Goal: Transaction & Acquisition: Purchase product/service

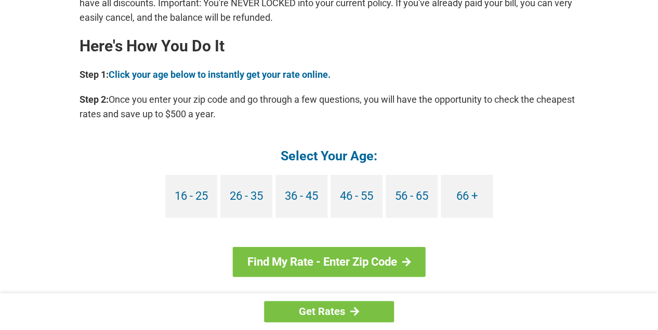
scroll to position [927, 0]
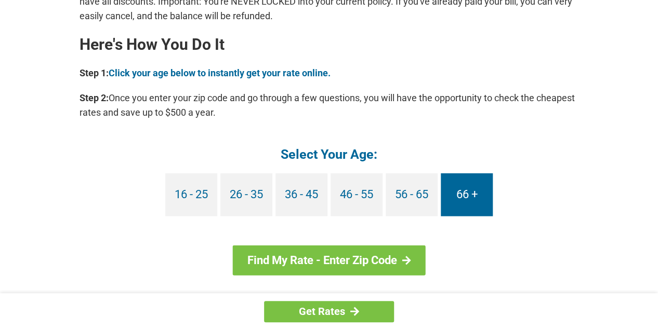
click at [462, 199] on link "66 +" at bounding box center [467, 195] width 52 height 43
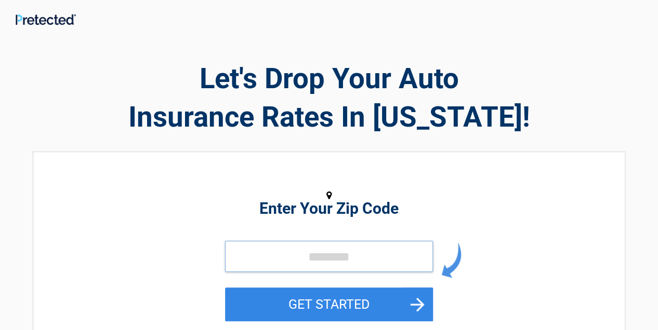
click at [247, 255] on input "tel" at bounding box center [329, 256] width 208 height 31
click at [225, 288] on button "GET STARTED" at bounding box center [329, 305] width 208 height 34
click at [257, 258] on input "tel" at bounding box center [329, 256] width 208 height 31
type input "*****"
click at [225, 288] on button "GET STARTED" at bounding box center [329, 305] width 208 height 34
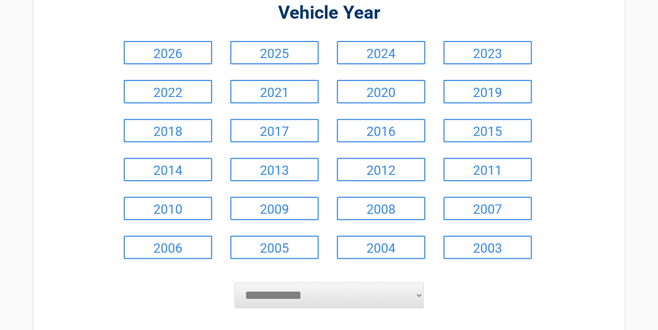
scroll to position [170, 0]
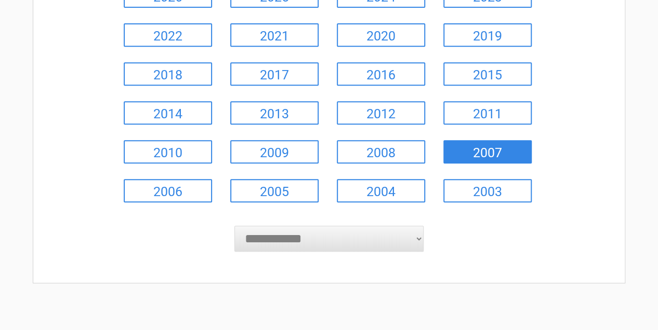
click at [488, 152] on link "2007" at bounding box center [487, 151] width 88 height 23
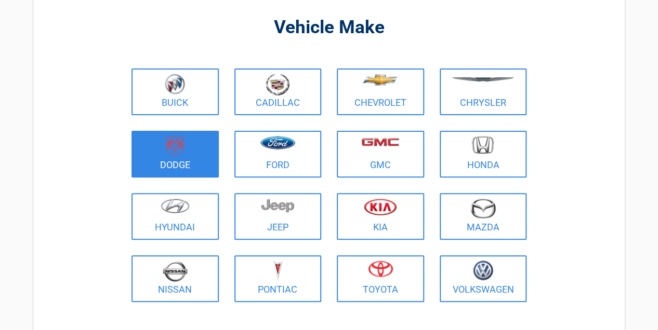
scroll to position [75, 0]
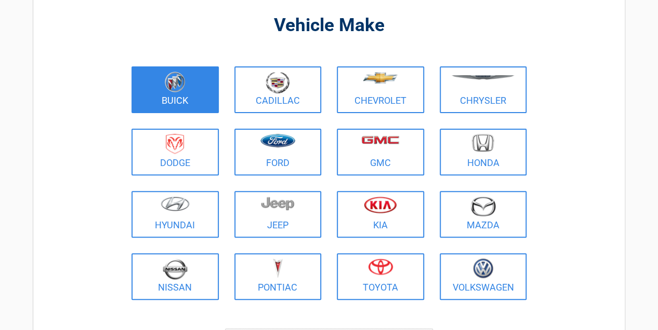
click at [172, 97] on link "Buick" at bounding box center [174, 90] width 87 height 47
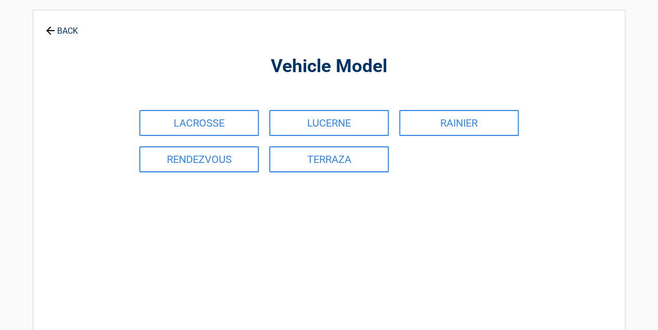
scroll to position [0, 0]
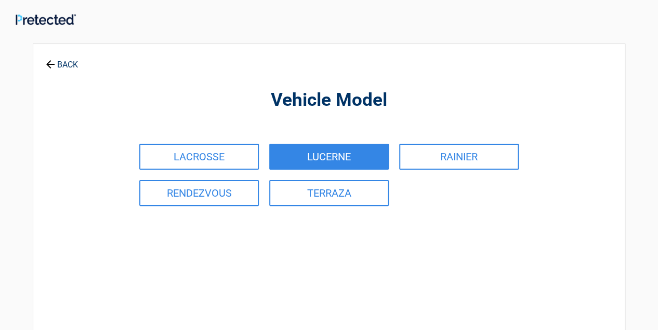
click at [323, 158] on link "LUCERNE" at bounding box center [329, 157] width 120 height 26
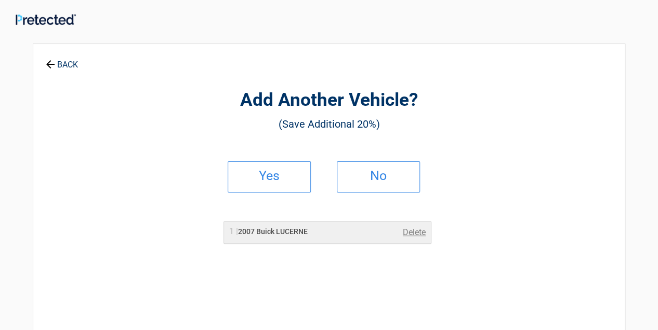
drag, startPoint x: 322, startPoint y: 157, endPoint x: 123, endPoint y: 161, distance: 199.6
click at [123, 160] on div "Add Another Vehicle? (Save Additional 20%) Yes No 1 | 2007 Buick LUCERNE Delete" at bounding box center [328, 225] width 477 height 341
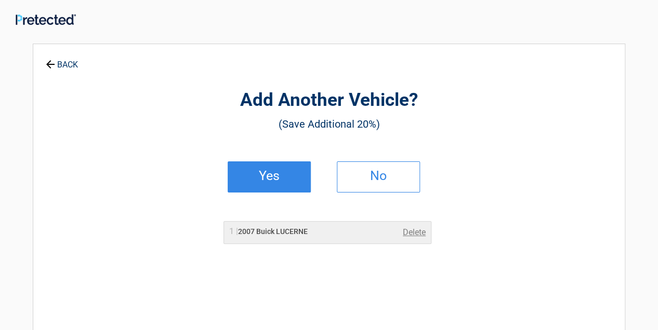
click at [265, 173] on h2 "Yes" at bounding box center [269, 176] width 61 height 7
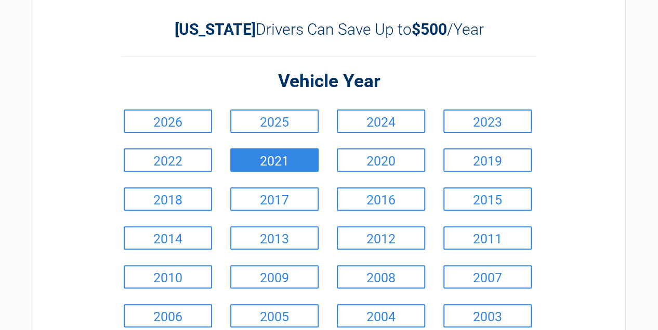
scroll to position [51, 0]
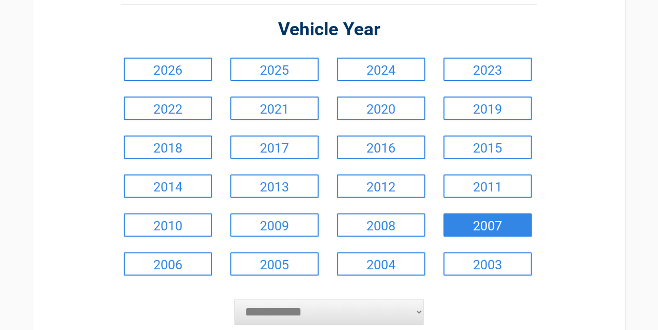
click at [495, 224] on link "2007" at bounding box center [487, 225] width 88 height 23
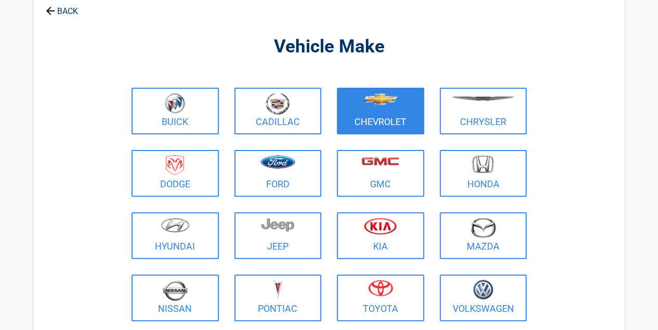
scroll to position [0, 0]
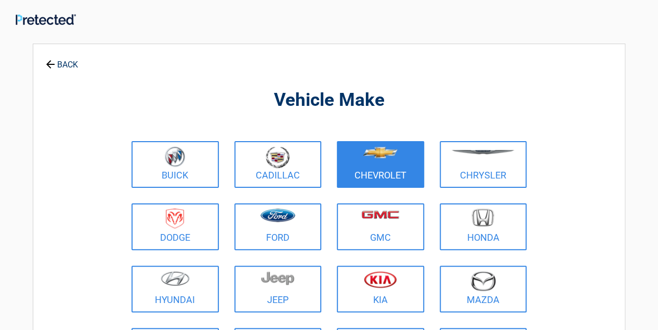
click at [381, 168] on figure at bounding box center [380, 158] width 75 height 23
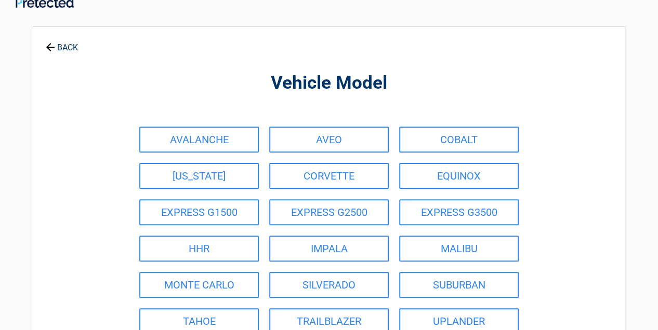
scroll to position [31, 0]
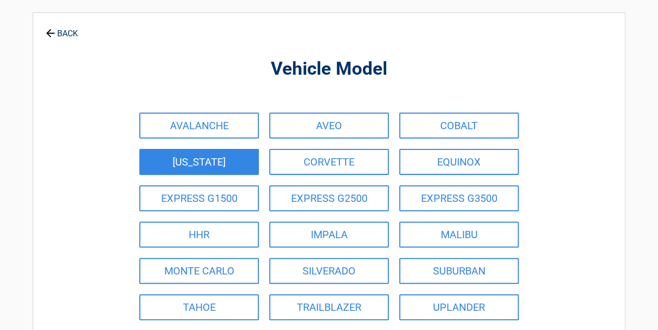
drag, startPoint x: 209, startPoint y: 163, endPoint x: 204, endPoint y: 168, distance: 7.7
click at [210, 164] on link "COLORADO" at bounding box center [199, 162] width 120 height 26
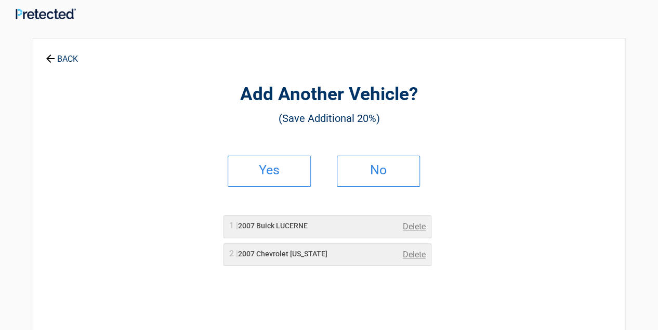
scroll to position [0, 0]
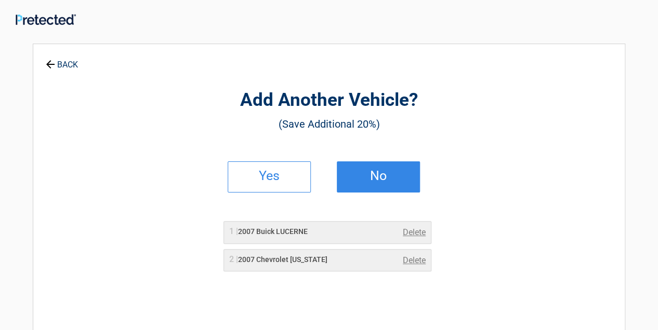
click at [386, 187] on link "No" at bounding box center [378, 177] width 83 height 31
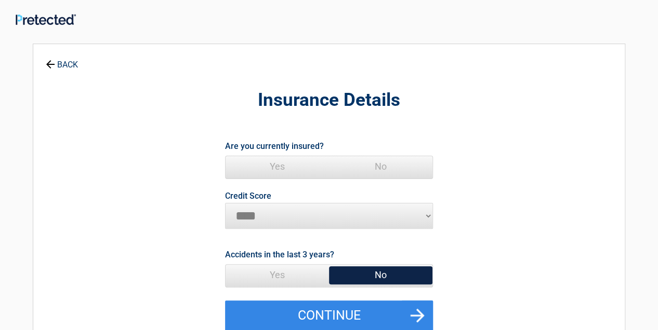
click at [273, 168] on span "Yes" at bounding box center [277, 166] width 103 height 21
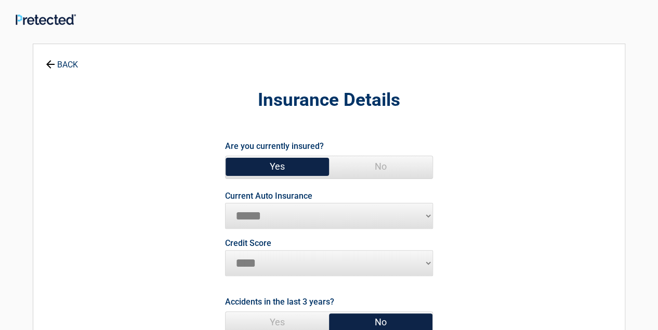
drag, startPoint x: 272, startPoint y: 214, endPoint x: 260, endPoint y: 214, distance: 11.4
click at [260, 214] on select "**********" at bounding box center [329, 216] width 208 height 26
